Goal: Information Seeking & Learning: Learn about a topic

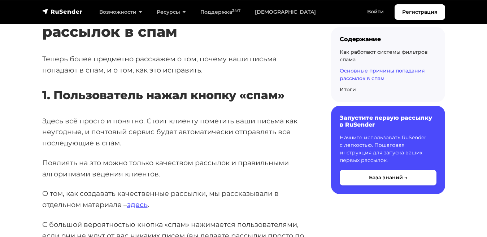
scroll to position [2451, 0]
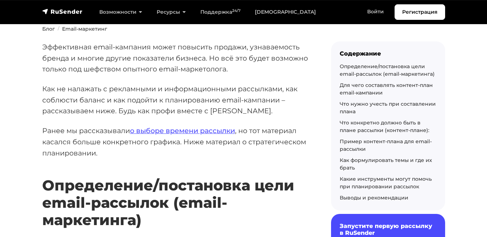
scroll to position [102, 0]
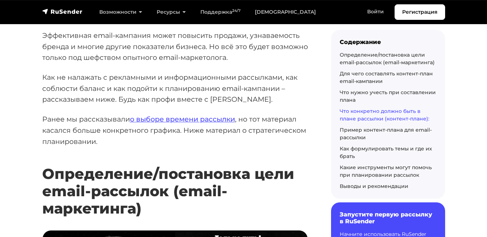
click at [365, 112] on link "Что конкретно должно быть в плане рассылки (контент-плане):" at bounding box center [385, 115] width 90 height 14
